Goal: Check status: Check status

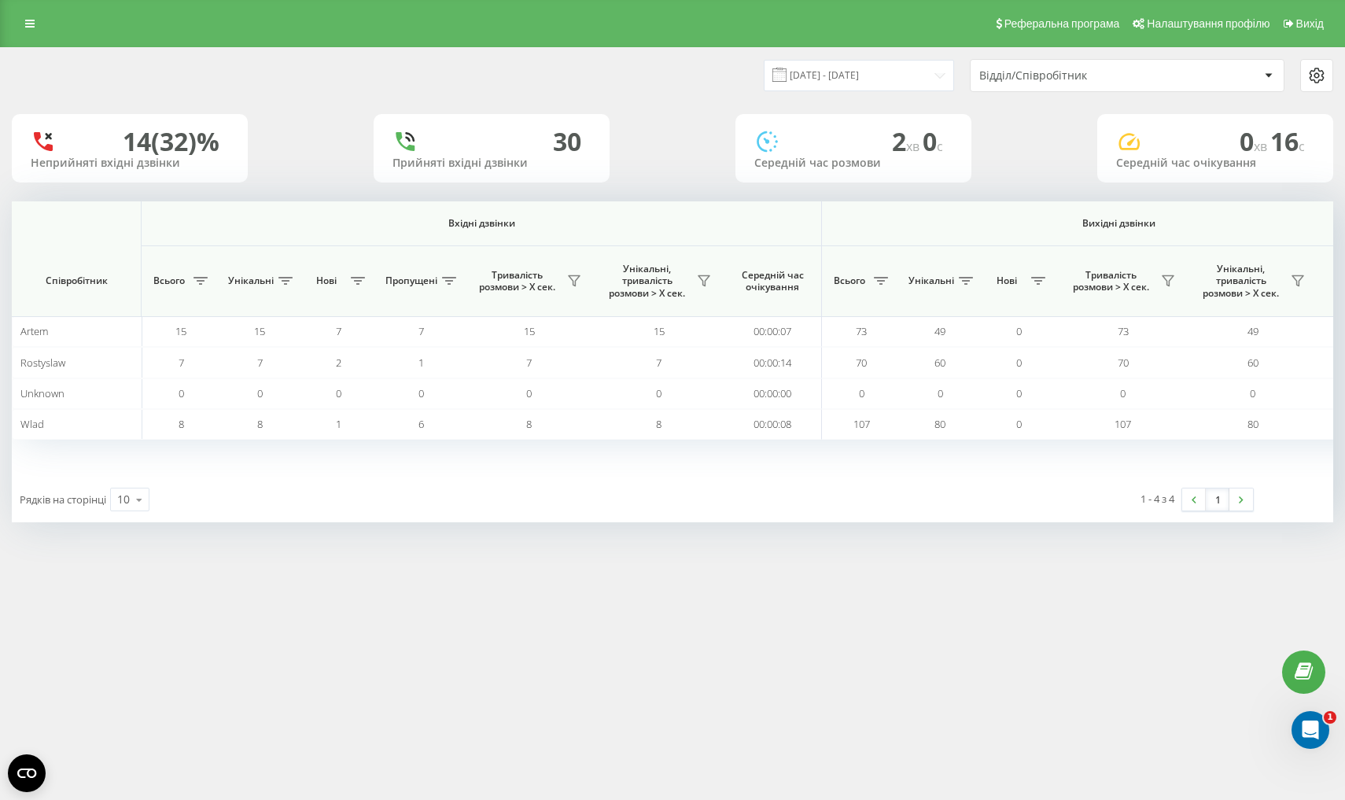
scroll to position [0, 873]
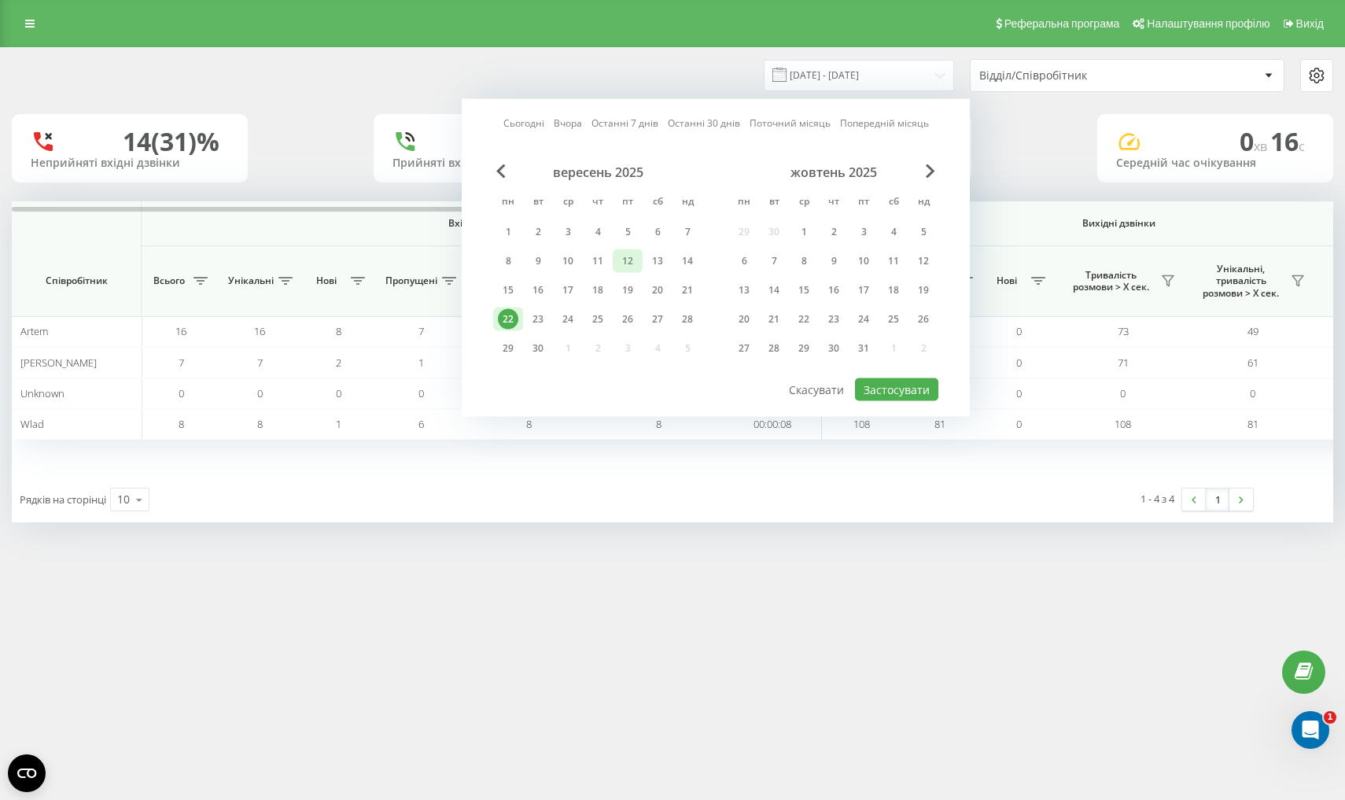
click at [626, 271] on div "12" at bounding box center [628, 261] width 20 height 20
click at [875, 401] on button "Застосувати" at bounding box center [896, 389] width 83 height 23
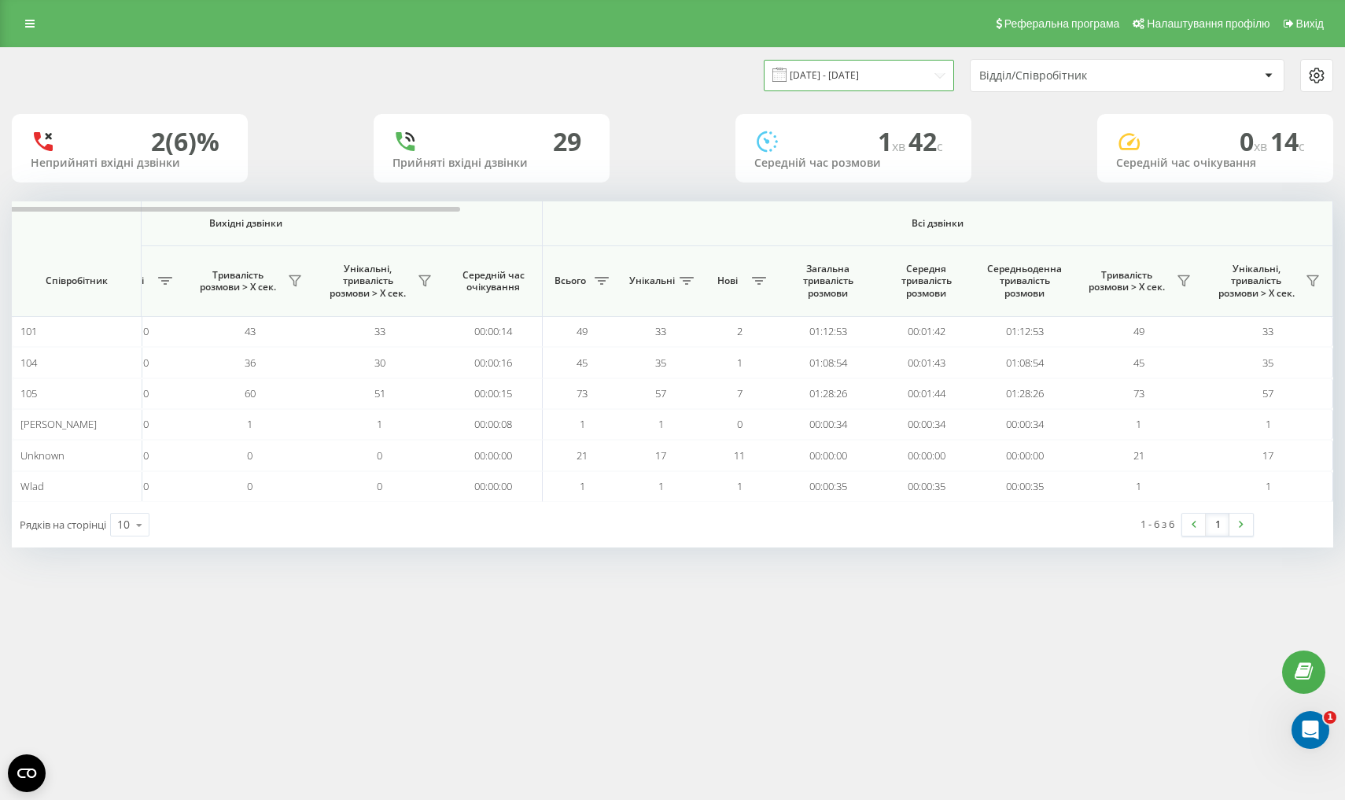
click at [869, 90] on input "[DATE] - [DATE]" at bounding box center [859, 75] width 190 height 31
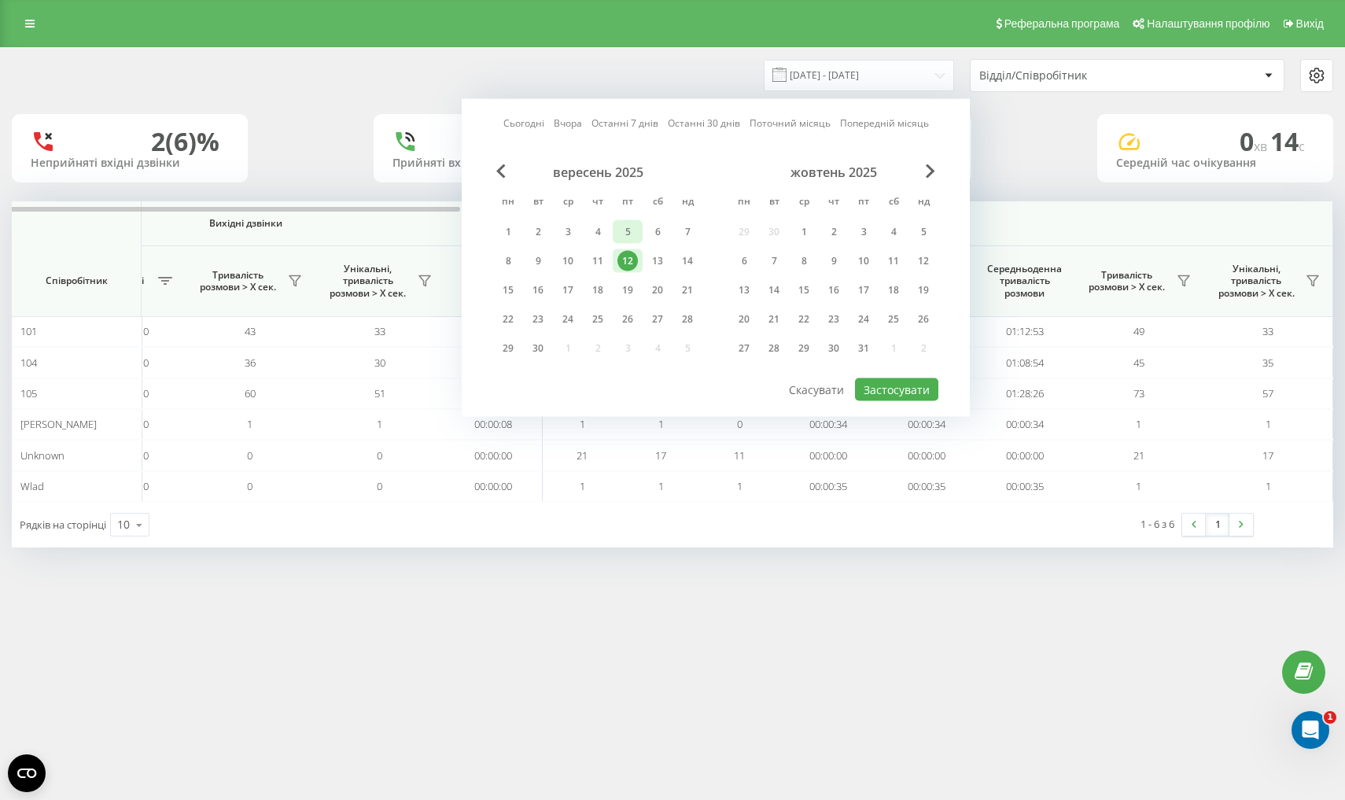
click at [627, 242] on div "5" at bounding box center [628, 232] width 20 height 20
click at [888, 401] on button "Застосувати" at bounding box center [896, 389] width 83 height 23
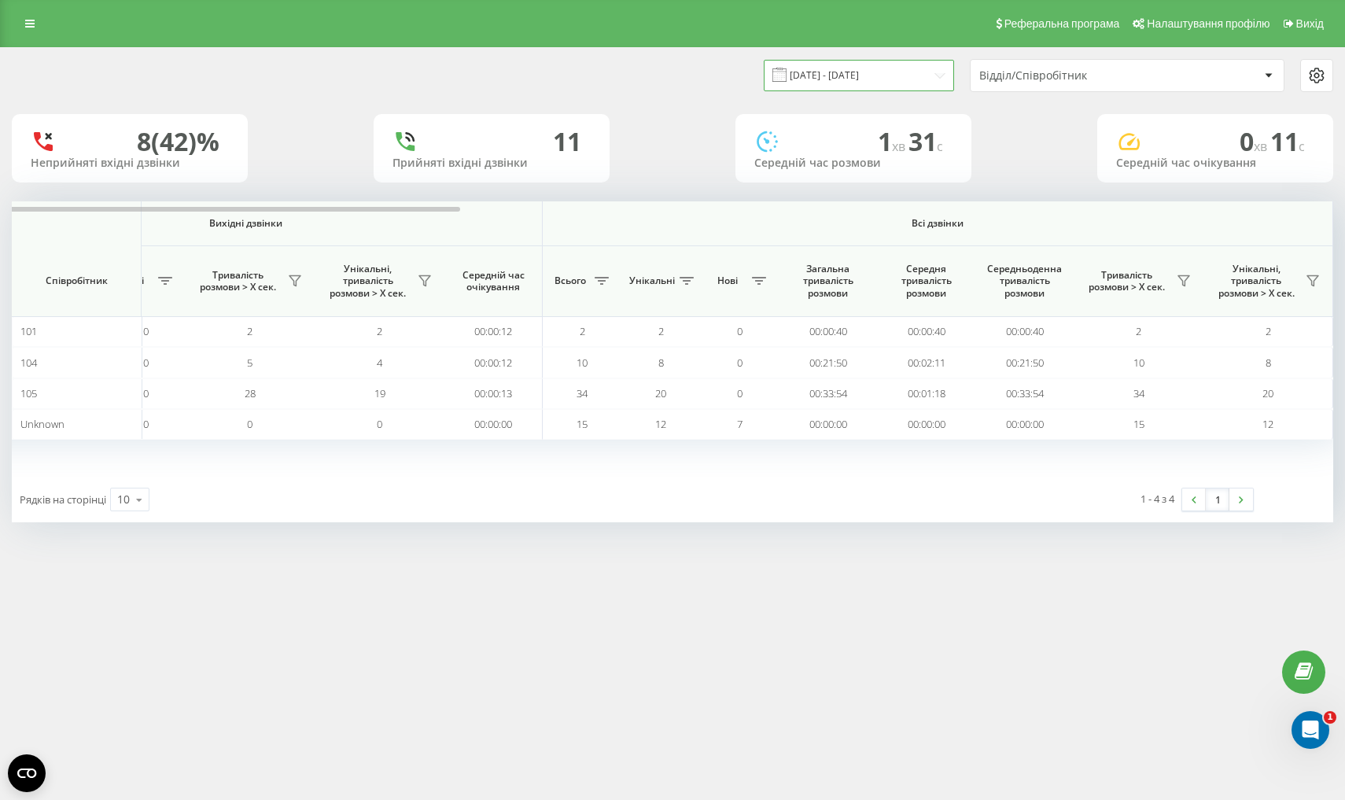
click at [874, 90] on input "[DATE] - [DATE]" at bounding box center [859, 75] width 190 height 31
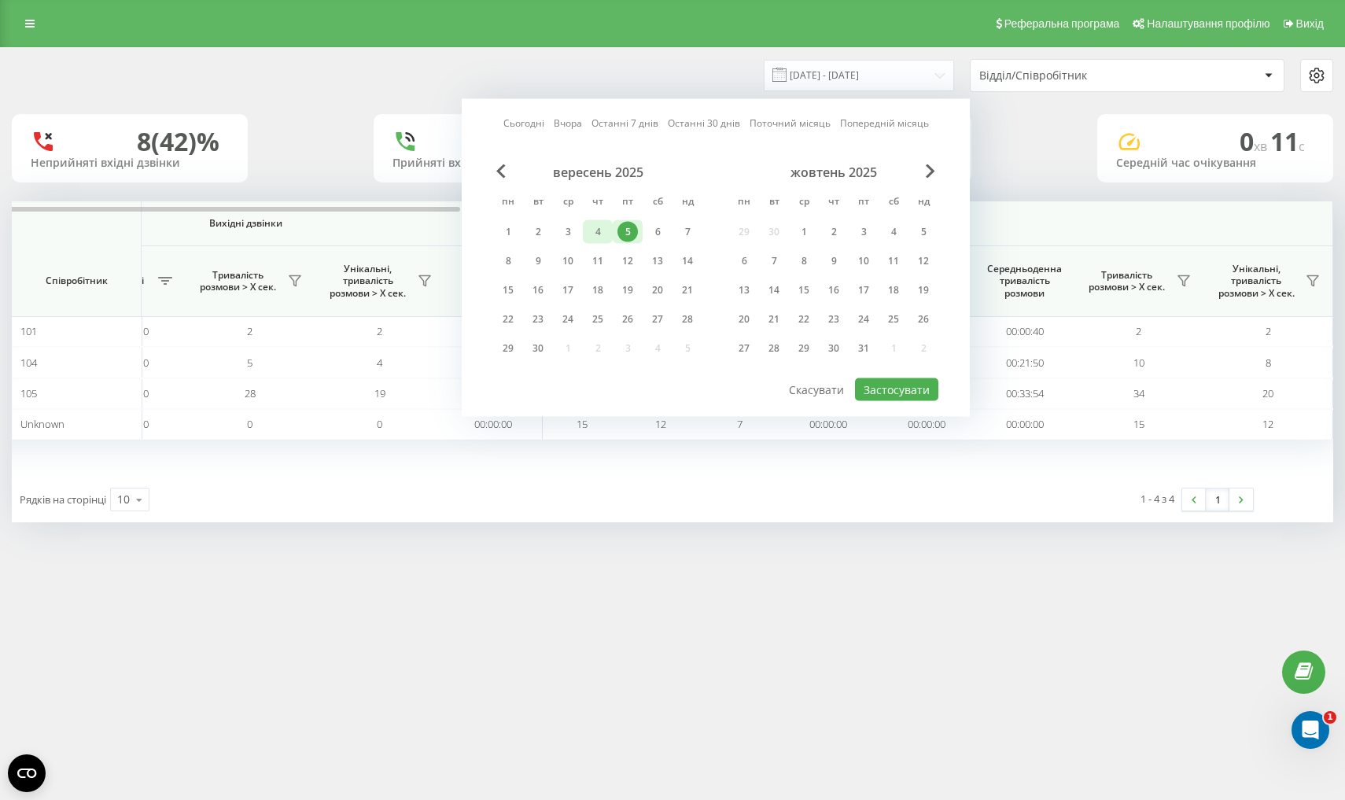
click at [610, 244] on div "4" at bounding box center [598, 232] width 30 height 24
click at [877, 401] on button "Застосувати" at bounding box center [896, 389] width 83 height 23
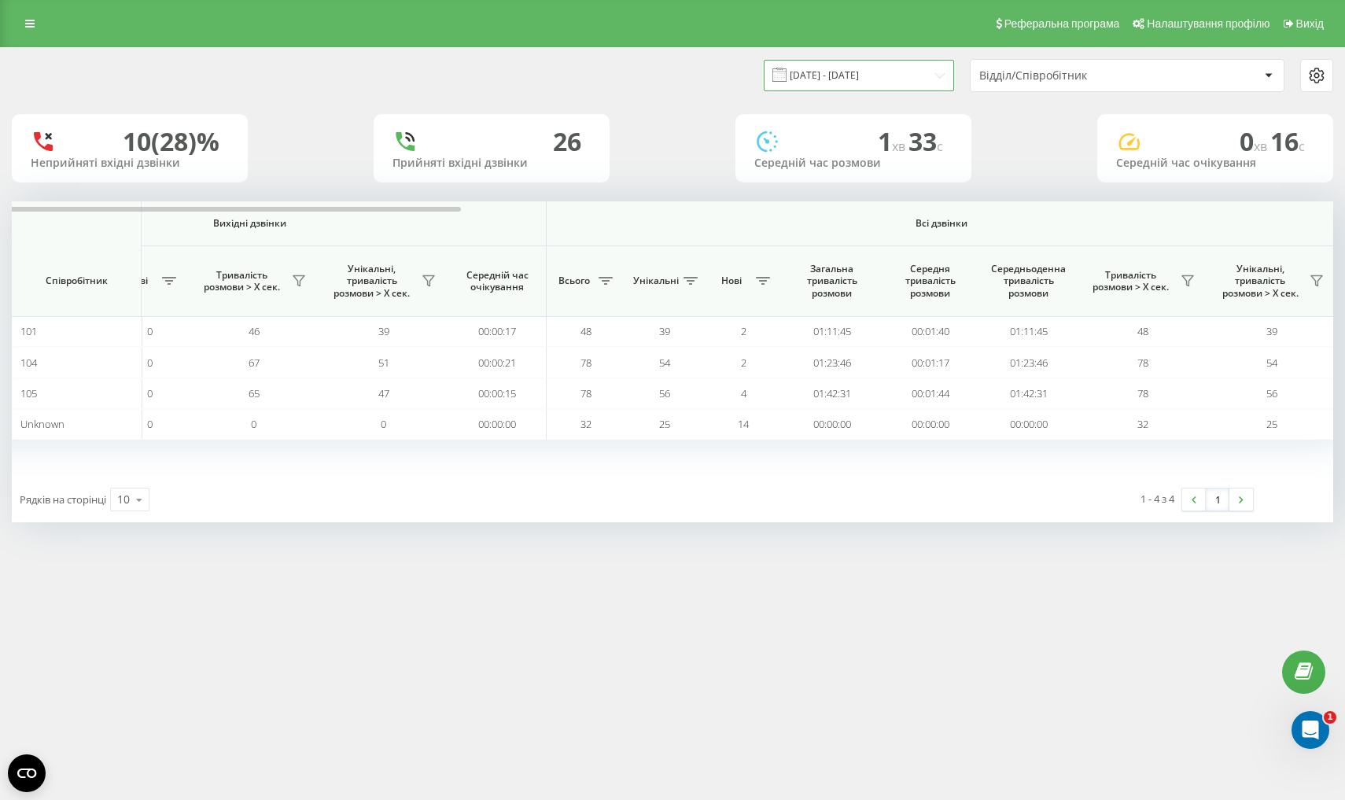
click at [851, 77] on input "04.09.2025 - 04.09.2025" at bounding box center [859, 75] width 190 height 31
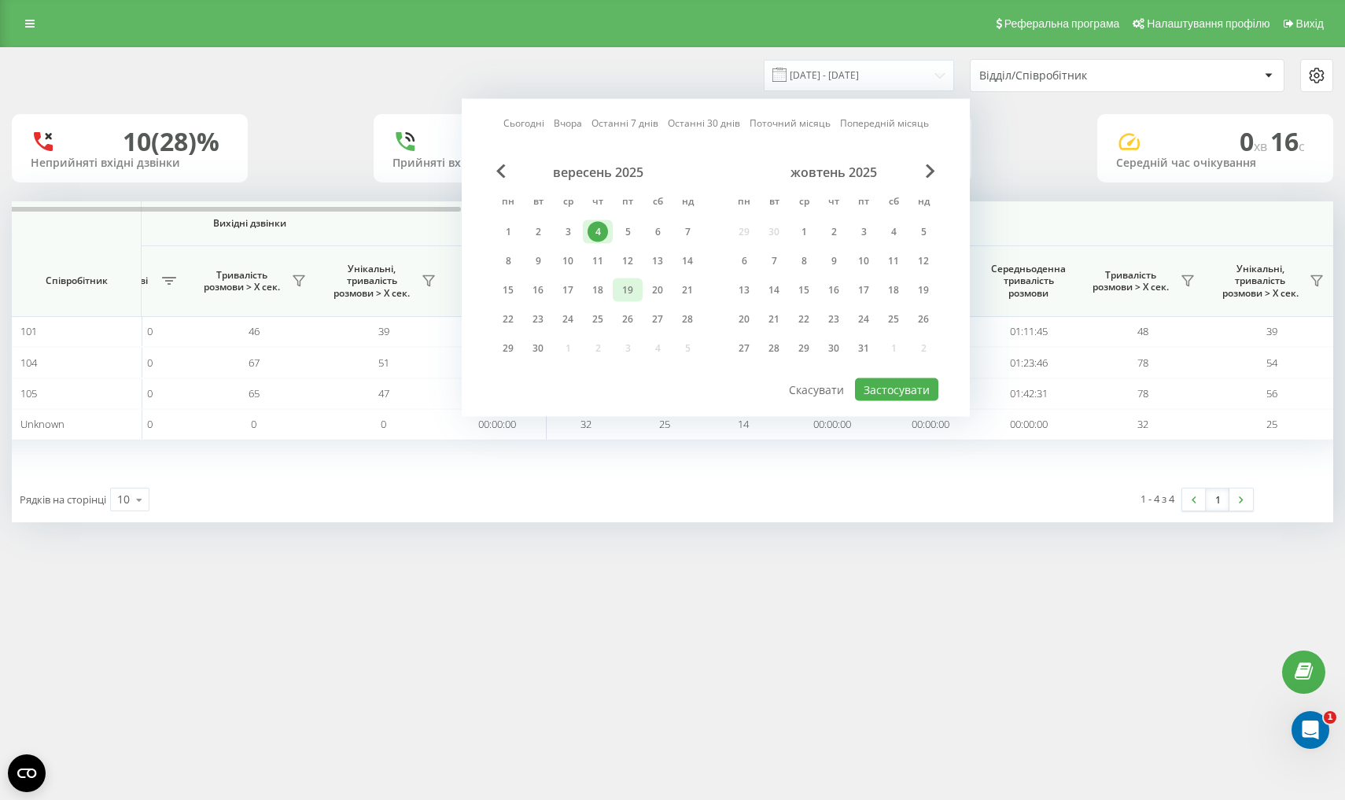
click at [621, 299] on div "19" at bounding box center [628, 290] width 20 height 20
click at [897, 399] on button "Застосувати" at bounding box center [896, 389] width 83 height 23
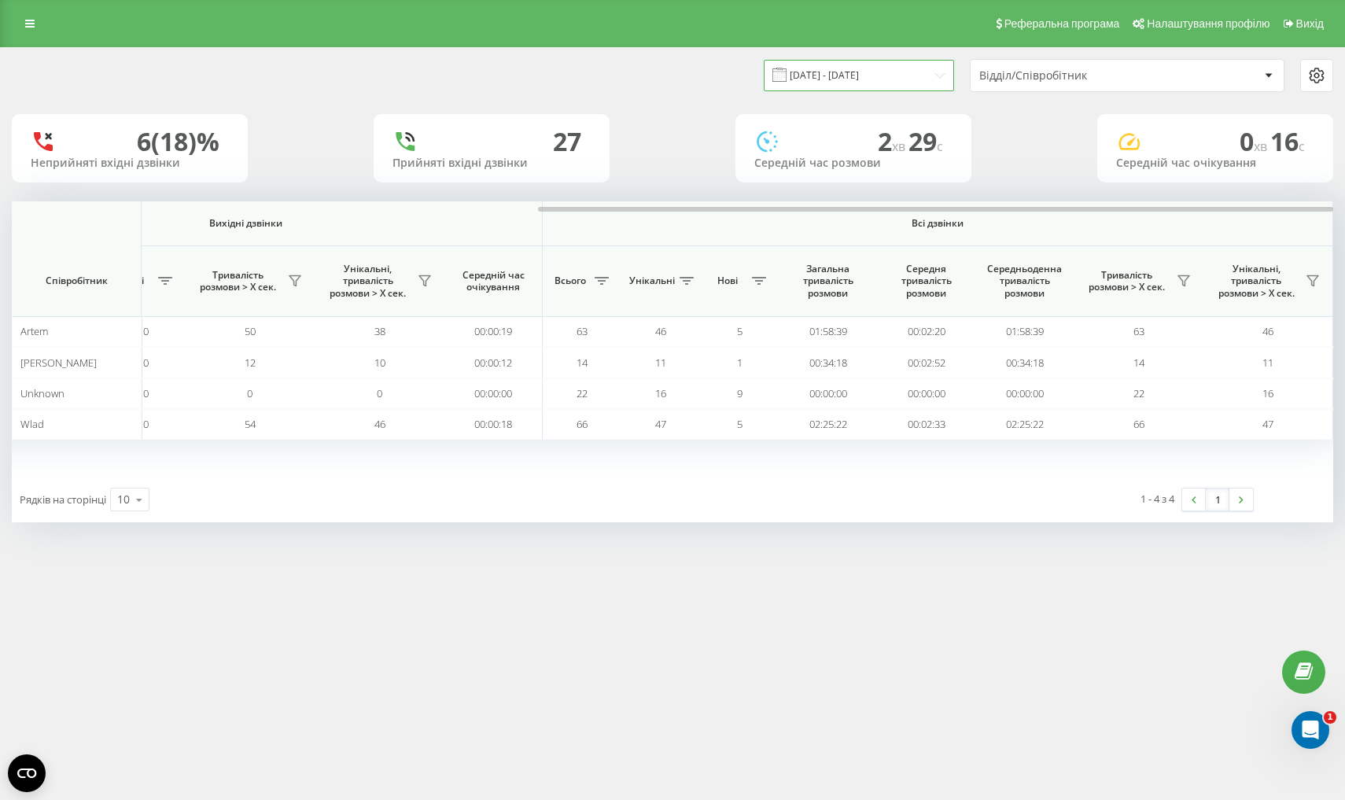
click at [843, 85] on input "19.09.2025 - 19.09.2025" at bounding box center [859, 75] width 190 height 31
click at [644, 92] on div "19.09.2025 - 19.09.2025 Відділ/Співробітник" at bounding box center [673, 75] width 1322 height 33
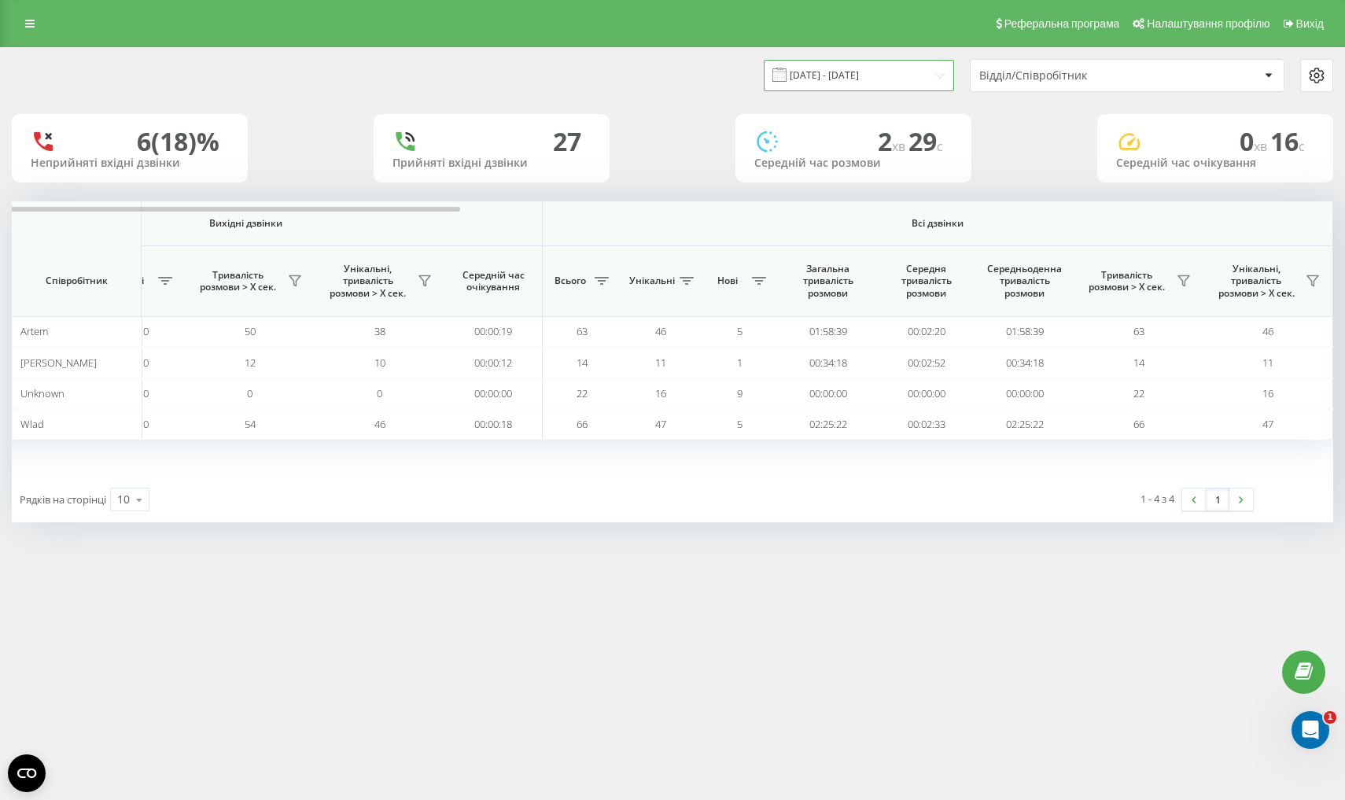
click at [841, 90] on input "19.09.2025 - 19.09.2025" at bounding box center [859, 75] width 190 height 31
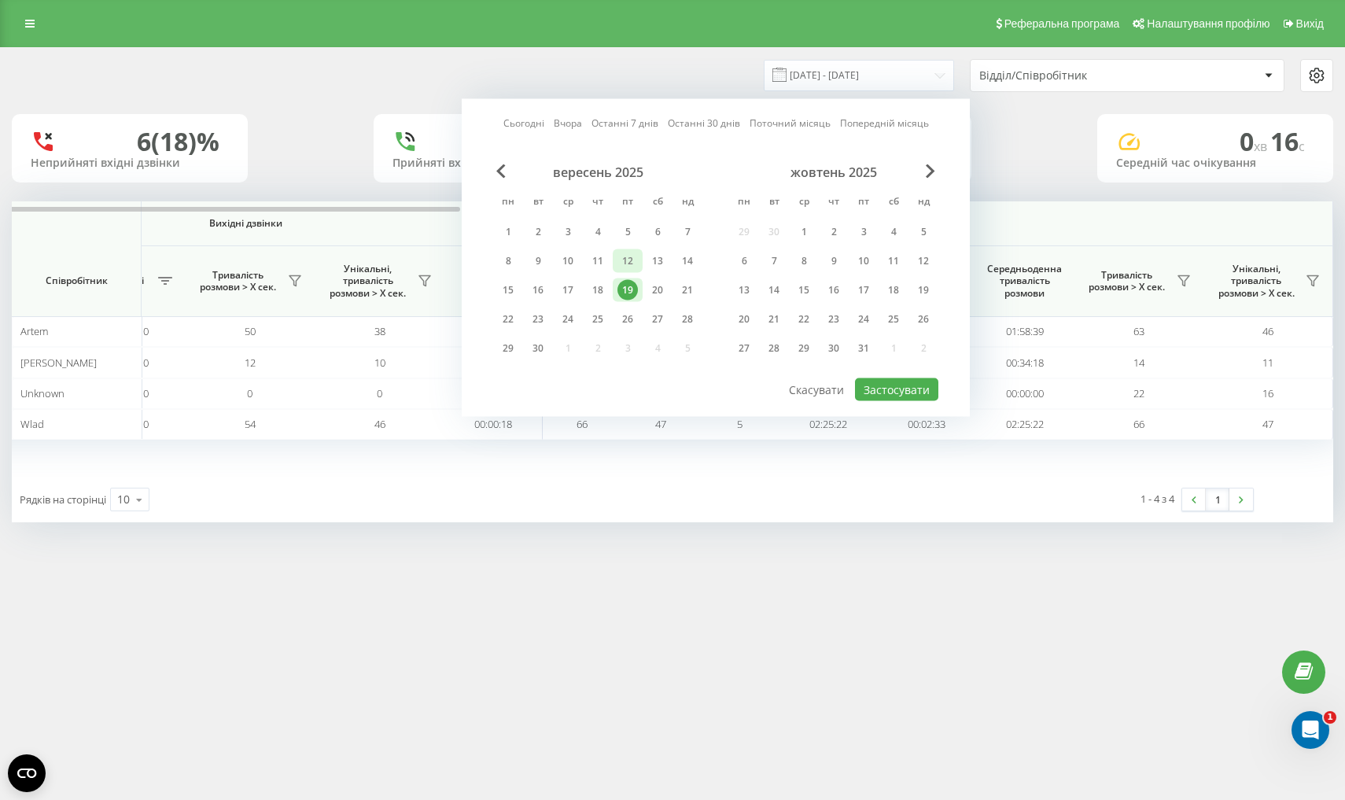
click at [633, 271] on div "12" at bounding box center [628, 261] width 20 height 20
click at [893, 400] on button "Застосувати" at bounding box center [896, 389] width 83 height 23
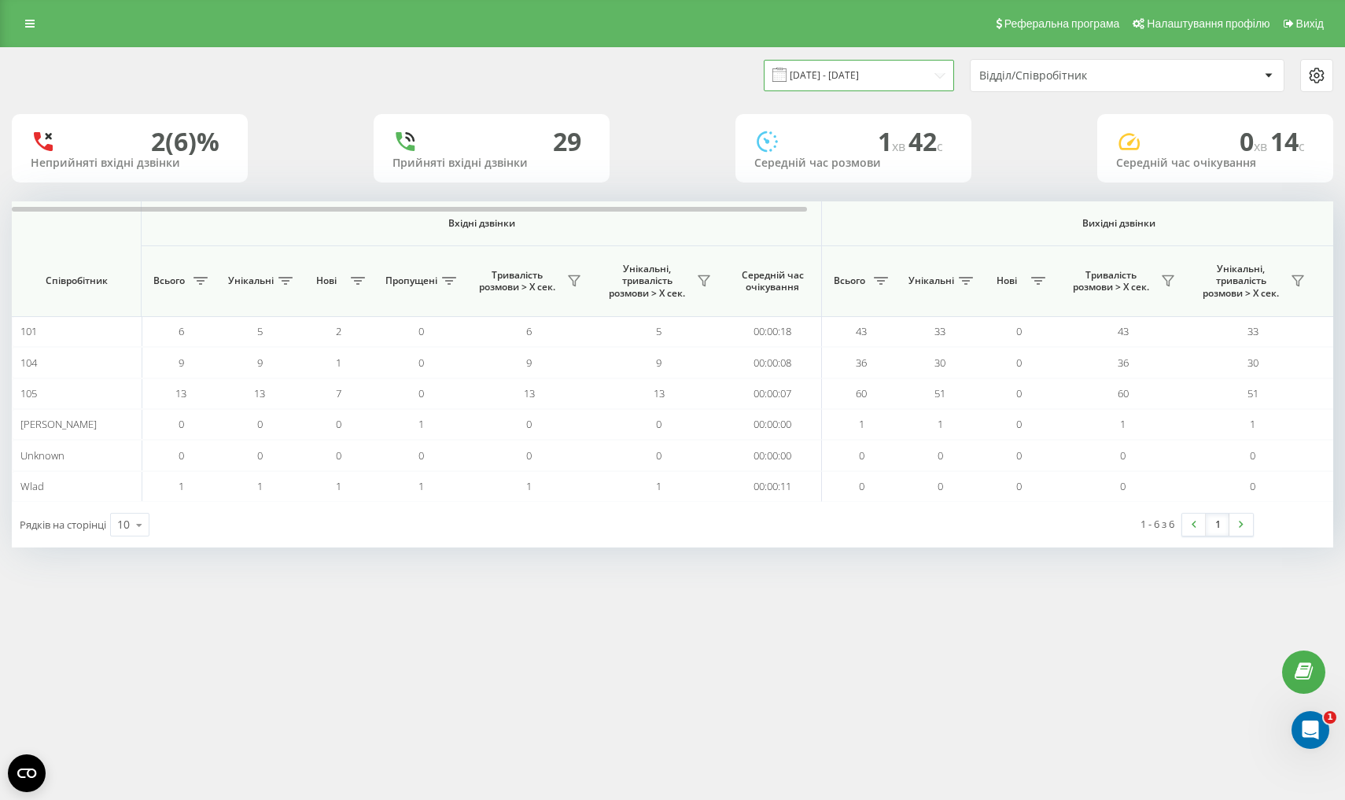
click at [832, 90] on input "12.09.2025 - 12.09.2025" at bounding box center [859, 75] width 190 height 31
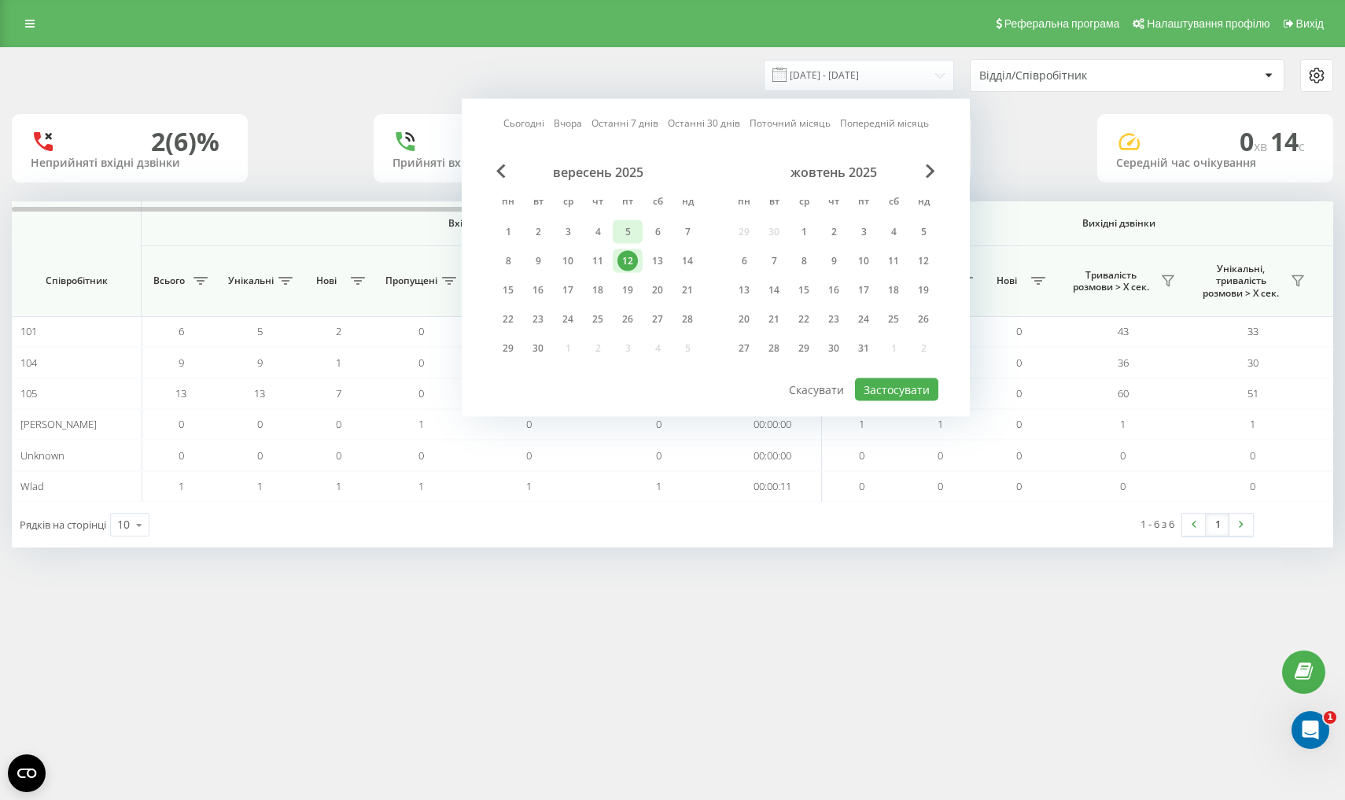
click at [621, 240] on div "5" at bounding box center [628, 232] width 20 height 20
click at [870, 401] on button "Застосувати" at bounding box center [896, 389] width 83 height 23
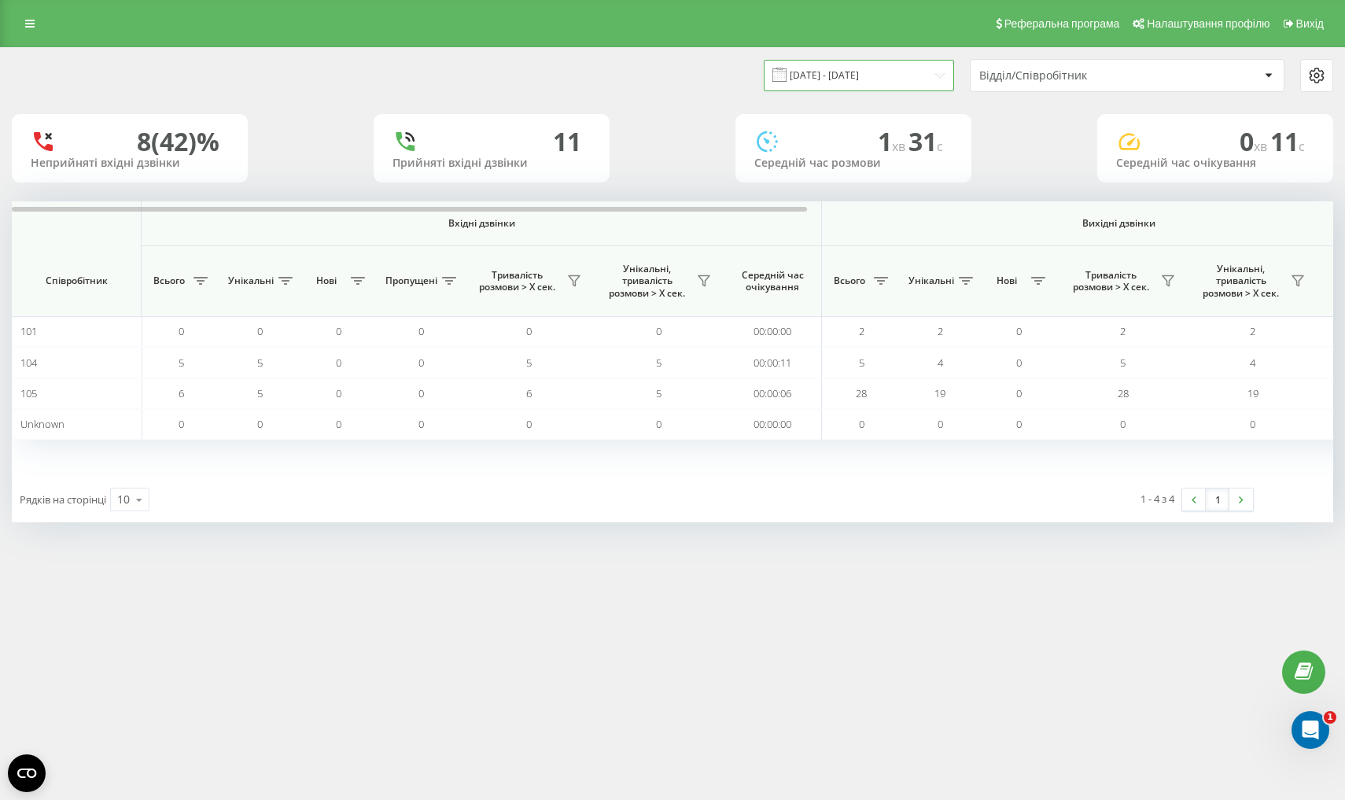
click at [827, 90] on input "05.09.2025 - 05.09.2025" at bounding box center [859, 75] width 190 height 31
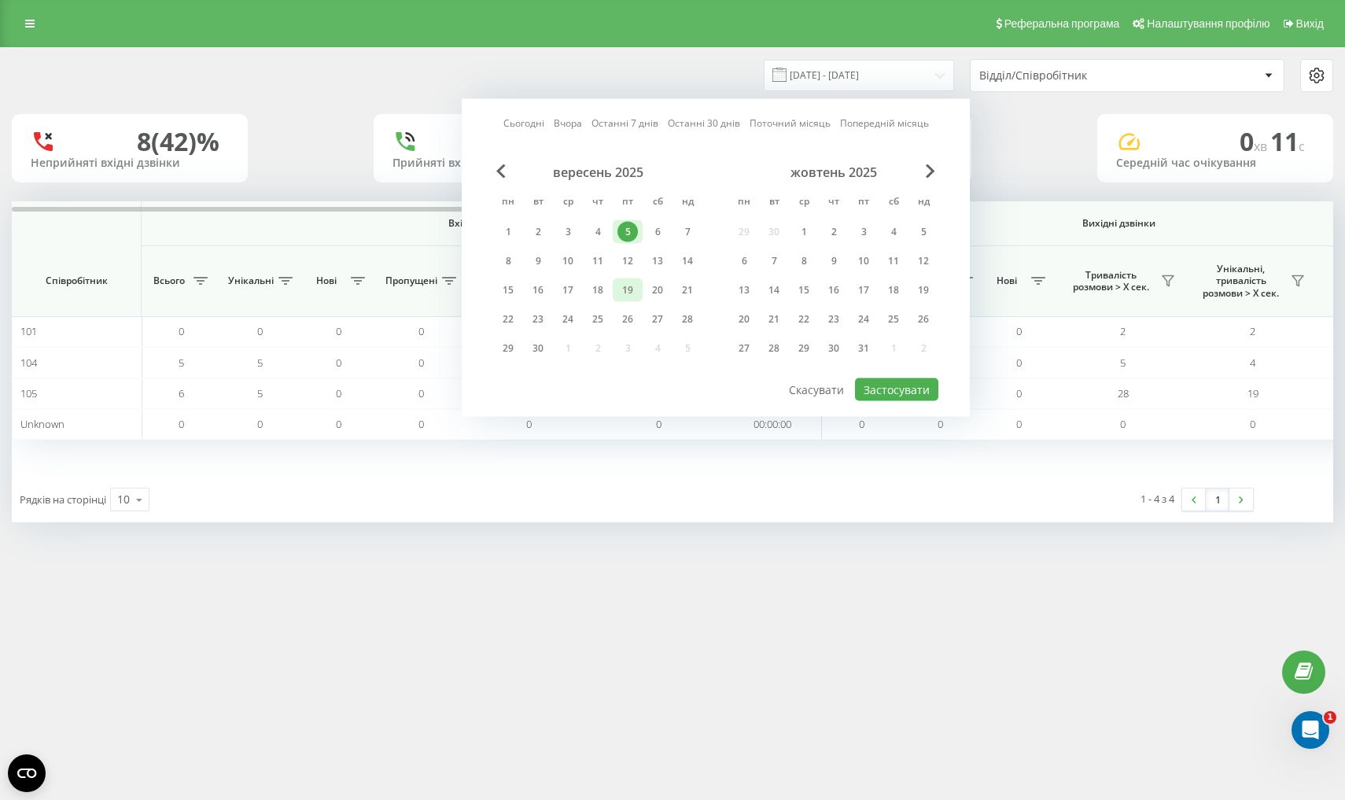
click at [628, 297] on div "19" at bounding box center [628, 290] width 20 height 20
click at [915, 401] on button "Застосувати" at bounding box center [896, 389] width 83 height 23
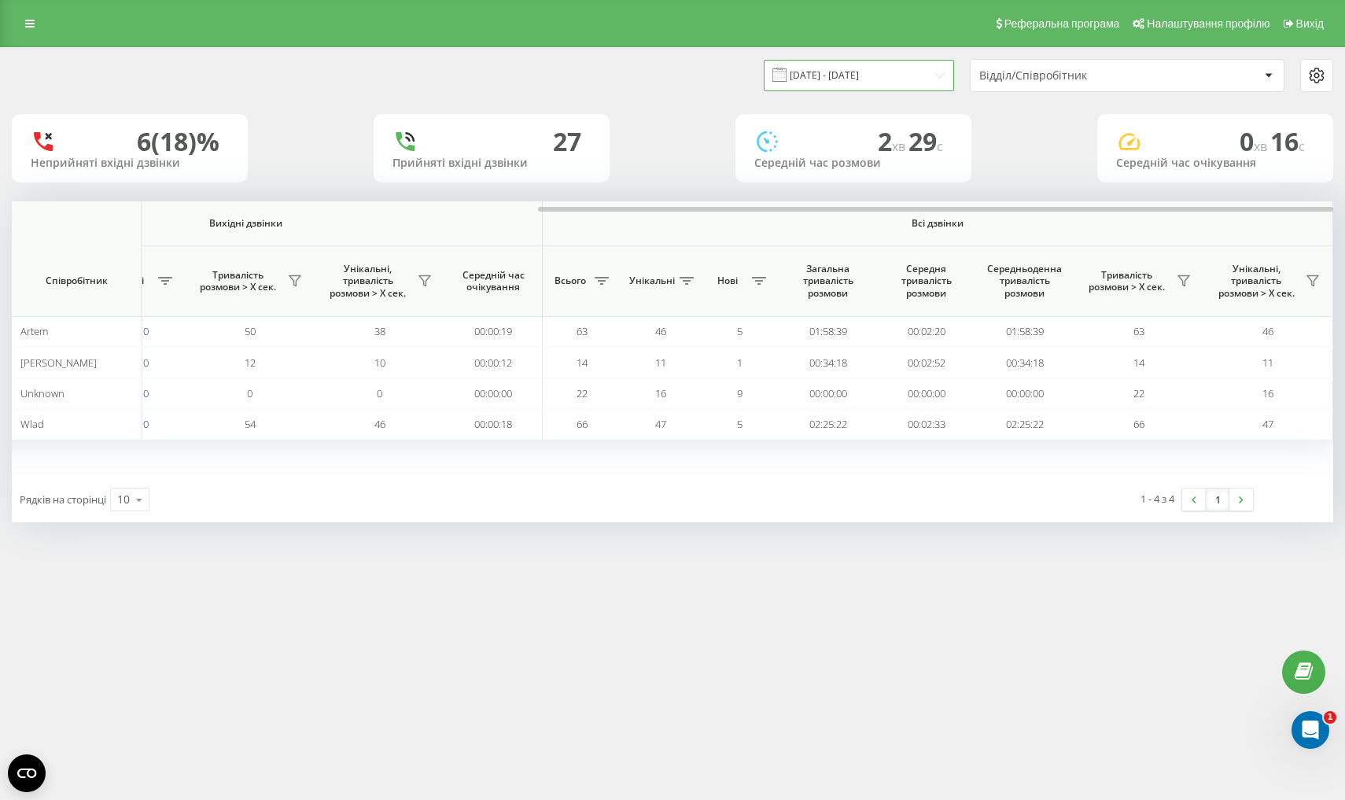
click at [831, 90] on input "19.09.2025 - 19.09.2025" at bounding box center [859, 75] width 190 height 31
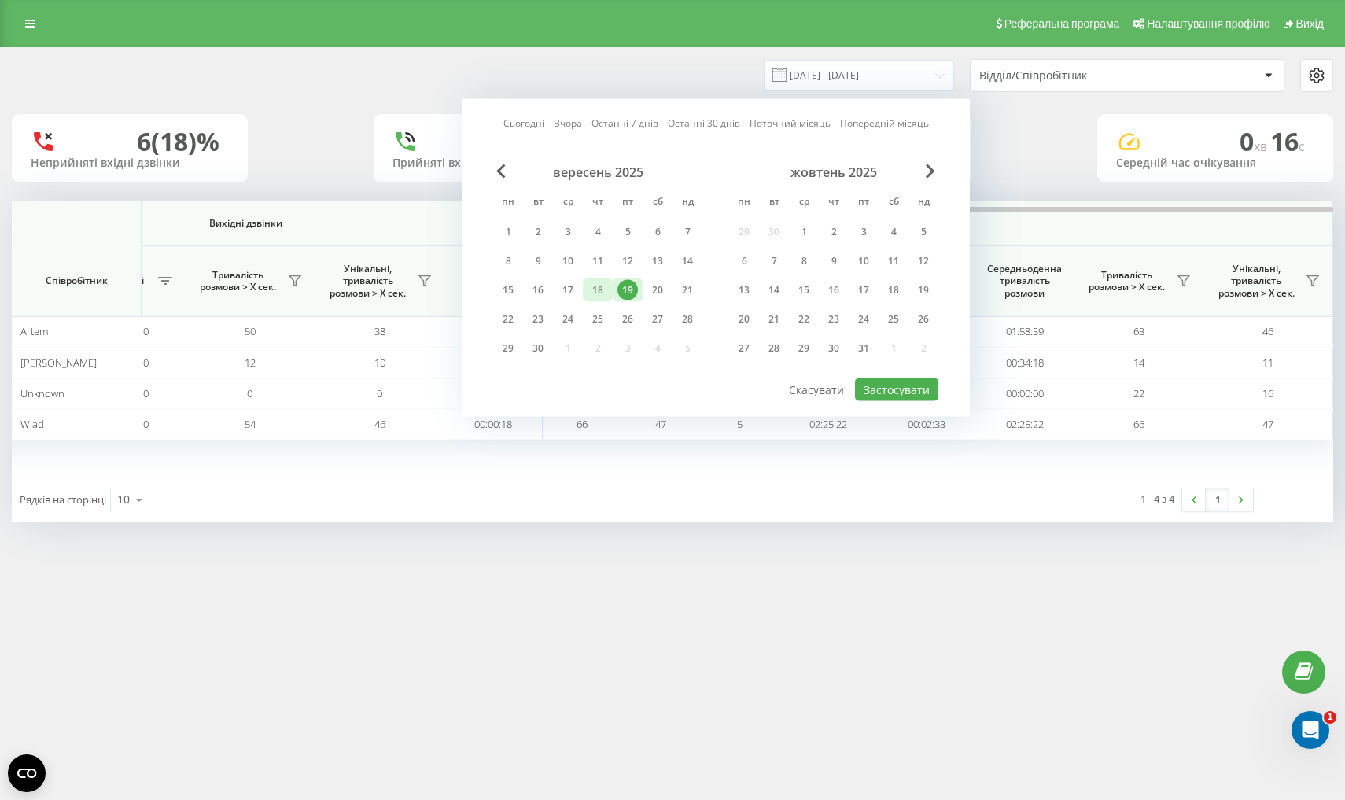
click at [603, 298] on div "18" at bounding box center [598, 290] width 20 height 20
click at [887, 399] on button "Застосувати" at bounding box center [896, 389] width 83 height 23
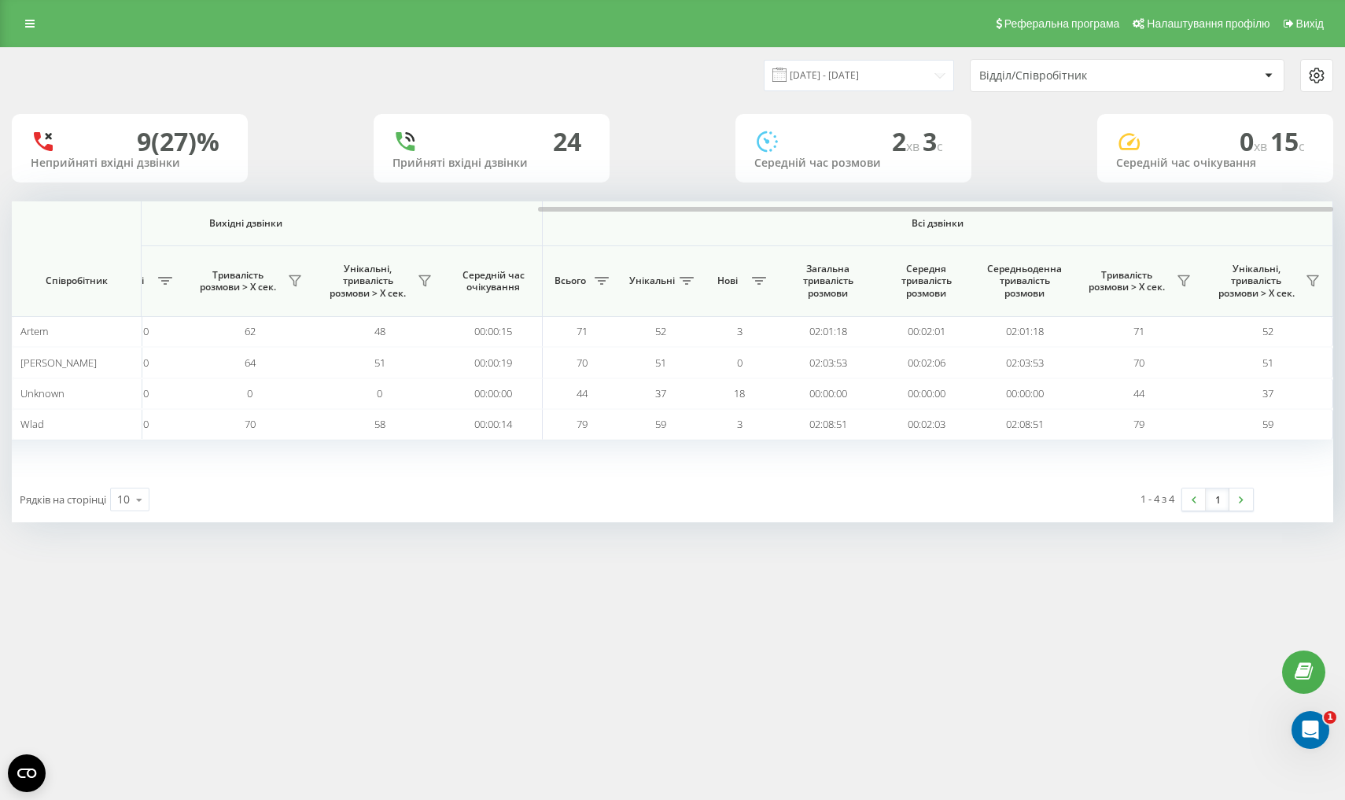
click at [620, 162] on div "9 (27)% Неприйняті вхідні дзвінки 24 Прийняті вхідні дзвінки 2 хв 3 c Середній …" at bounding box center [673, 148] width 1322 height 68
click at [851, 103] on div "18.09.2025 - 18.09.2025 Відділ/Співробітник" at bounding box center [673, 75] width 1344 height 55
click at [865, 90] on input "18.09.2025 - 18.09.2025" at bounding box center [859, 75] width 190 height 31
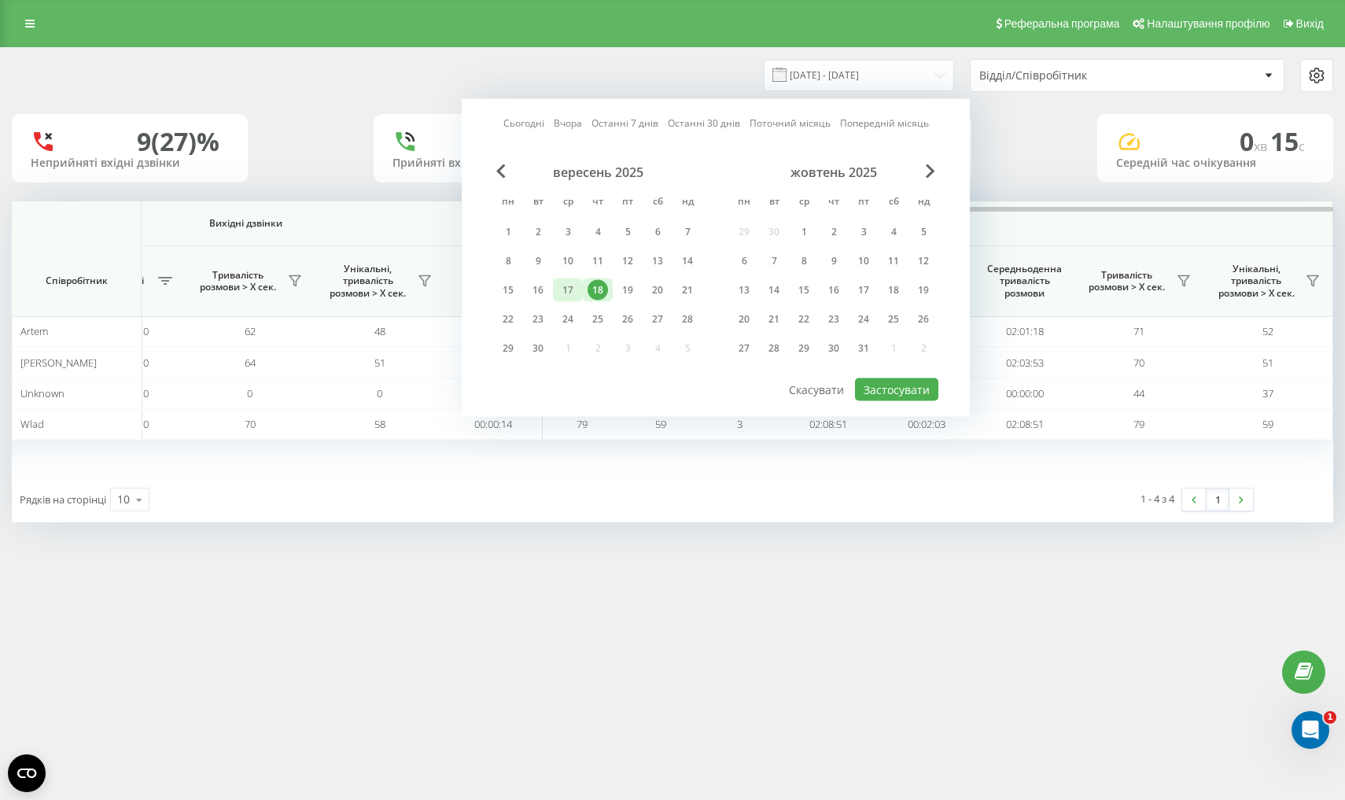
click at [573, 301] on div "17" at bounding box center [568, 290] width 20 height 20
click at [911, 396] on button "Застосувати" at bounding box center [896, 389] width 83 height 23
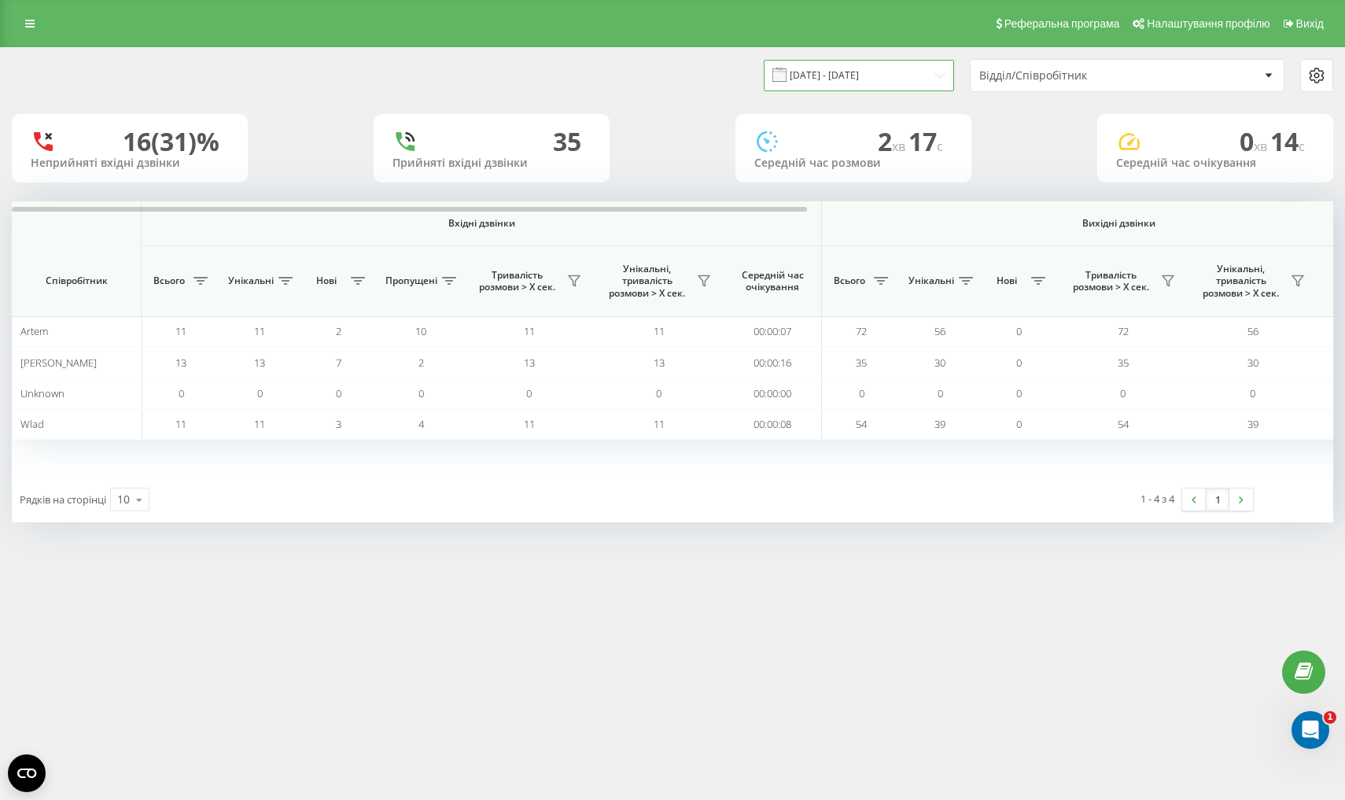
click at [865, 90] on input "17.09.2025 - 17.09.2025" at bounding box center [859, 75] width 190 height 31
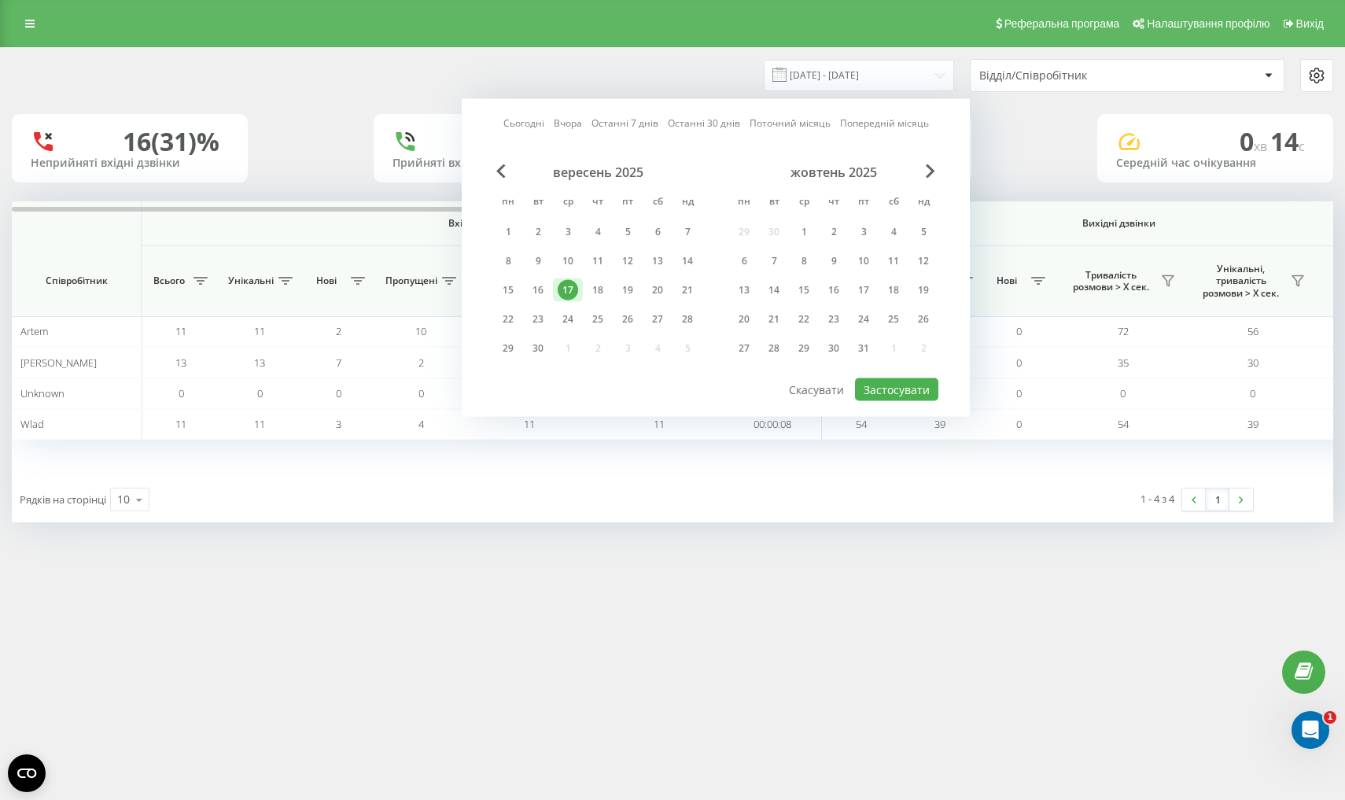
click at [632, 290] on div "вересень 2025 пн вт ср чт пт сб нд 1 2 3 4 5 6 7 8 9 10 11 12 13 14 15 16 17 18…" at bounding box center [597, 264] width 209 height 201
click at [629, 299] on div "19" at bounding box center [628, 290] width 20 height 20
click at [910, 401] on button "Застосувати" at bounding box center [896, 389] width 83 height 23
type input "19.09.2025 - 19.09.2025"
